Goal: Task Accomplishment & Management: Manage account settings

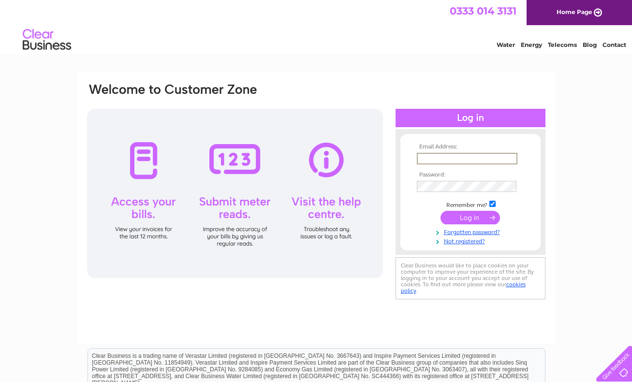
type input "southside@tuktukonline.com"
click at [470, 217] on input "submit" at bounding box center [470, 218] width 59 height 14
click at [466, 215] on input "submit" at bounding box center [470, 217] width 59 height 14
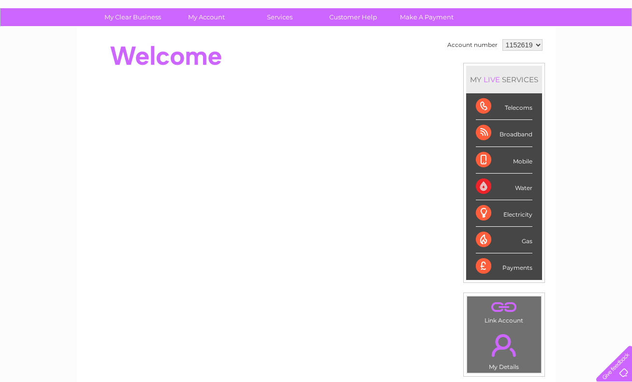
scroll to position [57, 0]
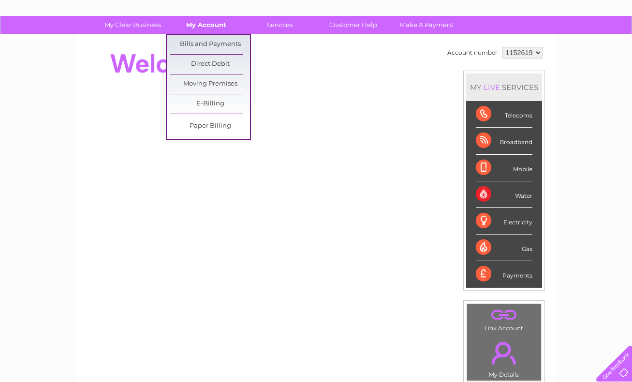
click at [207, 21] on link "My Account" at bounding box center [206, 25] width 80 height 18
click at [207, 40] on link "Bills and Payments" at bounding box center [210, 44] width 80 height 19
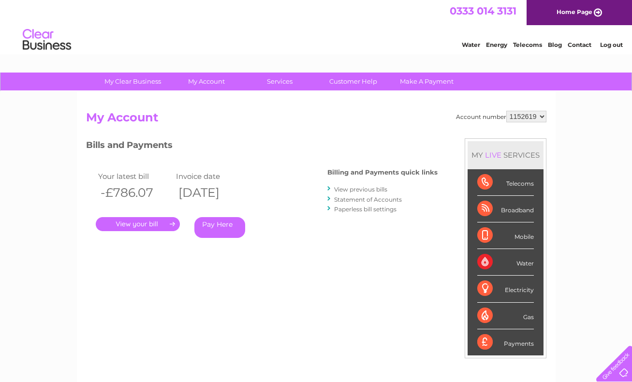
click at [574, 13] on link "Home Page" at bounding box center [579, 12] width 105 height 25
